Goal: Information Seeking & Learning: Understand process/instructions

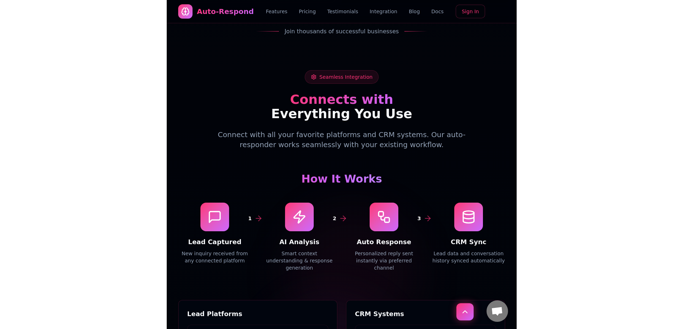
scroll to position [2650, 0]
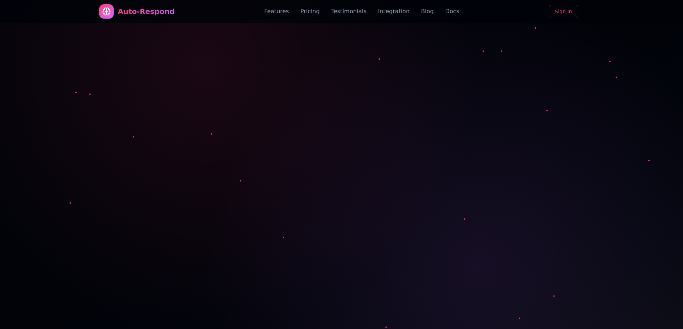
scroll to position [2650, 0]
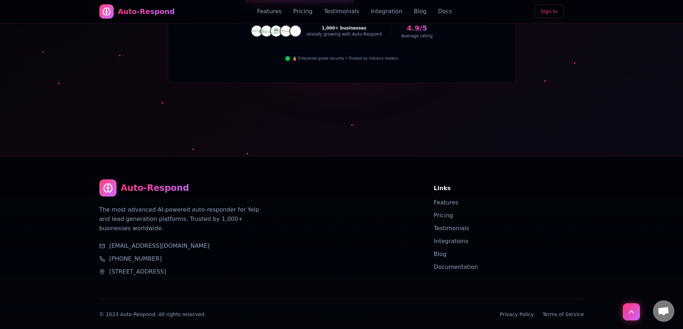
drag, startPoint x: 283, startPoint y: 71, endPoint x: 301, endPoint y: 286, distance: 216.2
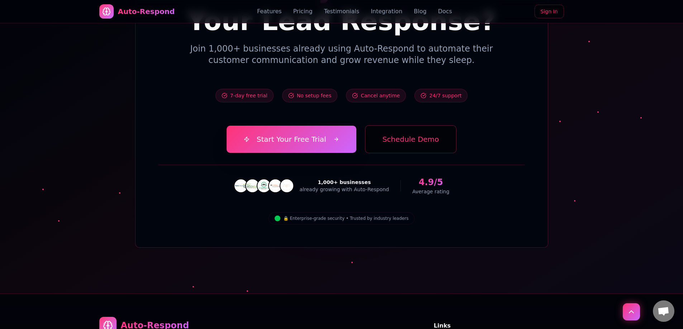
scroll to position [2686, 0]
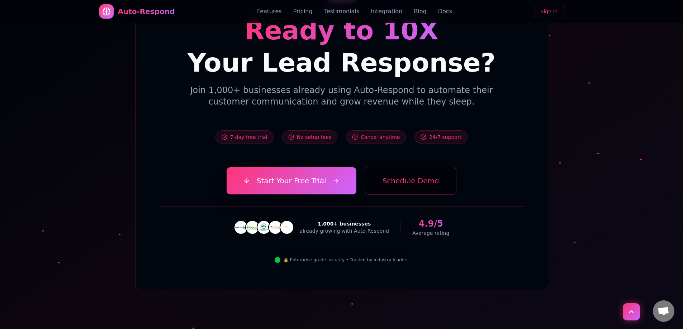
click at [399, 167] on button "Schedule Demo" at bounding box center [411, 181] width 92 height 28
click at [405, 167] on button "Schedule Demo" at bounding box center [411, 181] width 92 height 28
click at [429, 134] on span "24/7 support" at bounding box center [445, 137] width 32 height 7
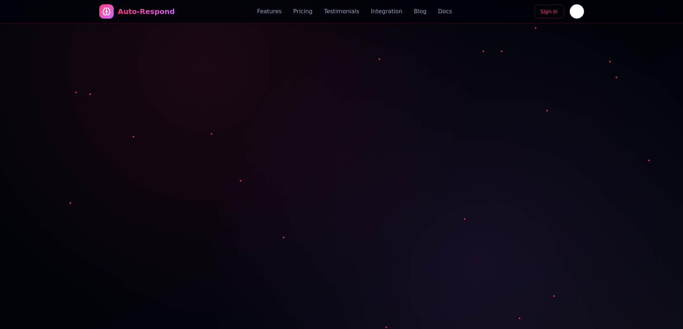
scroll to position [2686, 0]
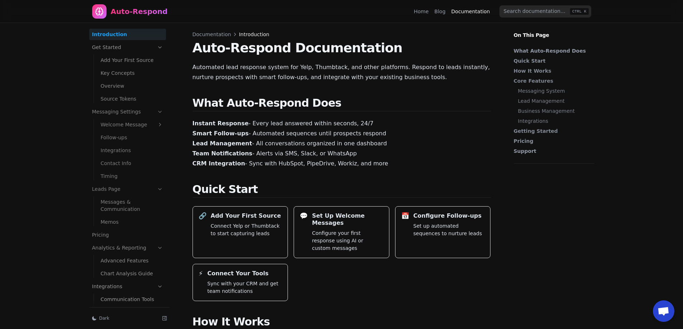
click at [117, 5] on div "Auto-Respond" at bounding box center [130, 11] width 76 height 14
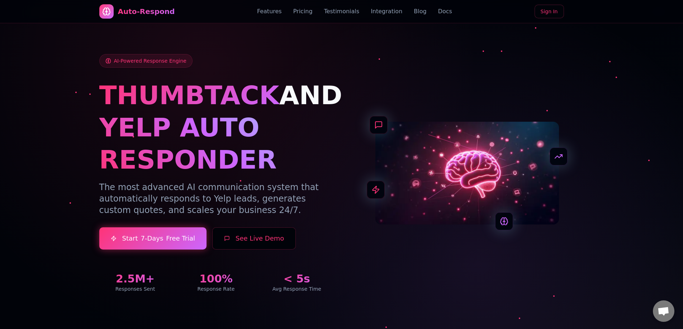
click at [261, 237] on button "See Live Demo" at bounding box center [254, 239] width 84 height 22
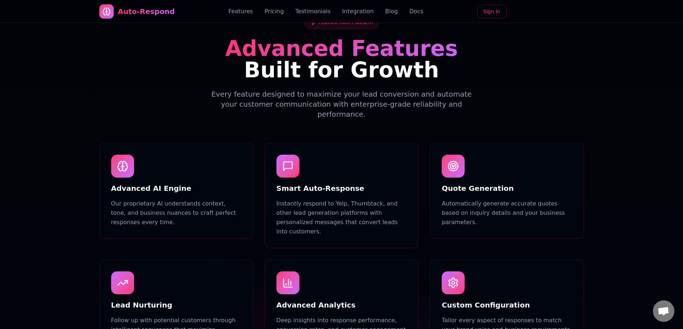
drag, startPoint x: 345, startPoint y: 155, endPoint x: 344, endPoint y: 199, distance: 44.1
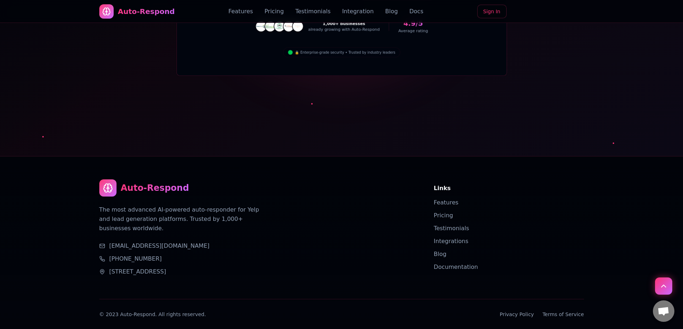
drag, startPoint x: 329, startPoint y: 133, endPoint x: 342, endPoint y: 318, distance: 185.4
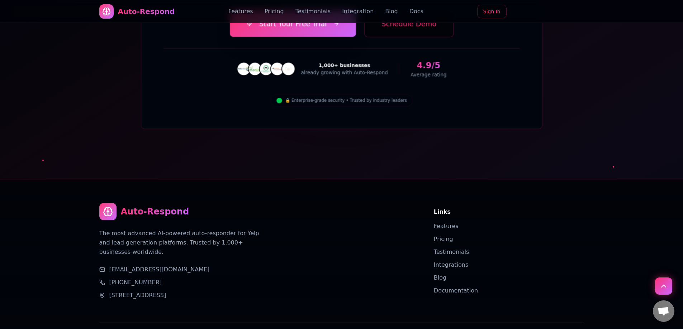
scroll to position [2614, 0]
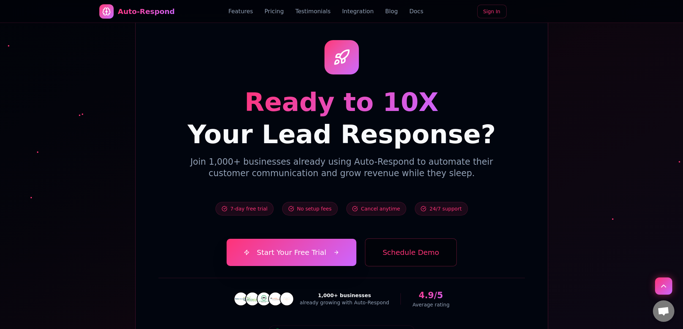
click at [407, 239] on button "Schedule Demo" at bounding box center [411, 253] width 92 height 28
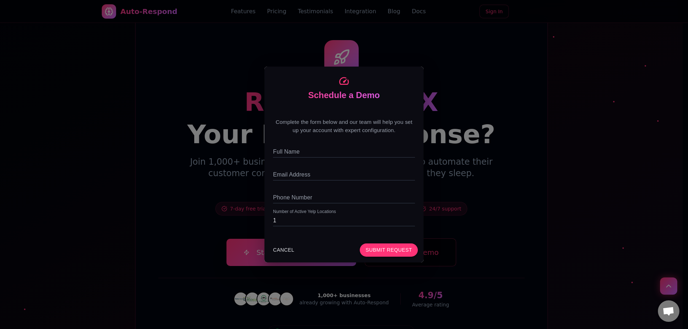
click at [467, 135] on div "Schedule a Demo Complete the form below and our team will help you set up your …" at bounding box center [344, 164] width 688 height 329
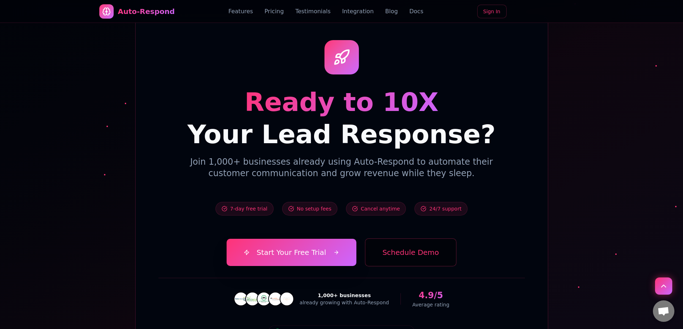
click at [469, 191] on div "7-day free trial No setup fees Cancel anytime 24/7 support" at bounding box center [341, 209] width 366 height 37
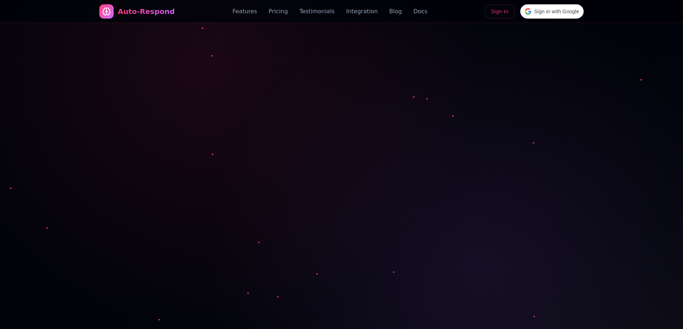
scroll to position [2614, 0]
